Goal: Task Accomplishment & Management: Manage account settings

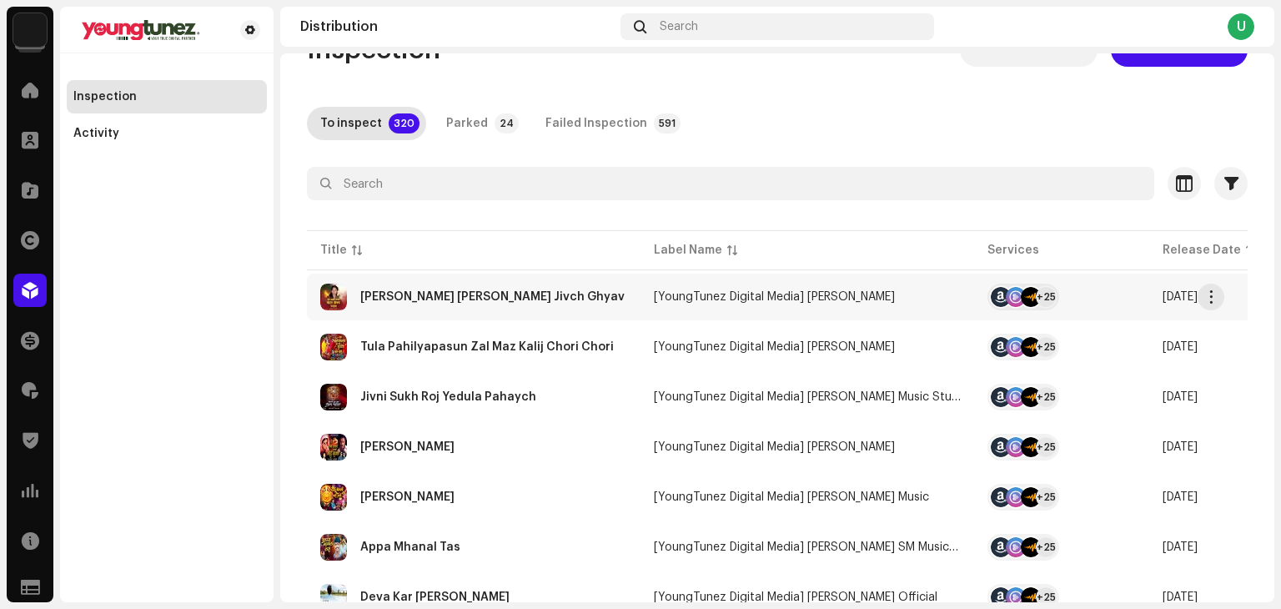
scroll to position [83, 0]
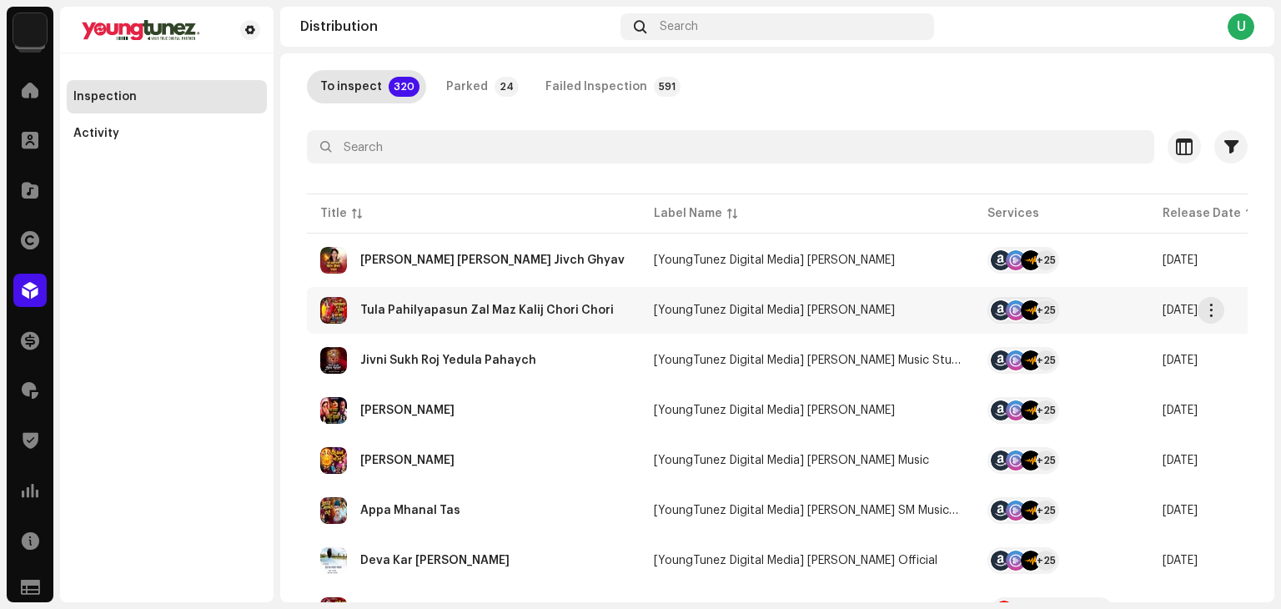
click at [541, 307] on div "Tula Pahilyapasun Zal Maz Kalij Chori Chori" at bounding box center [487, 310] width 254 height 12
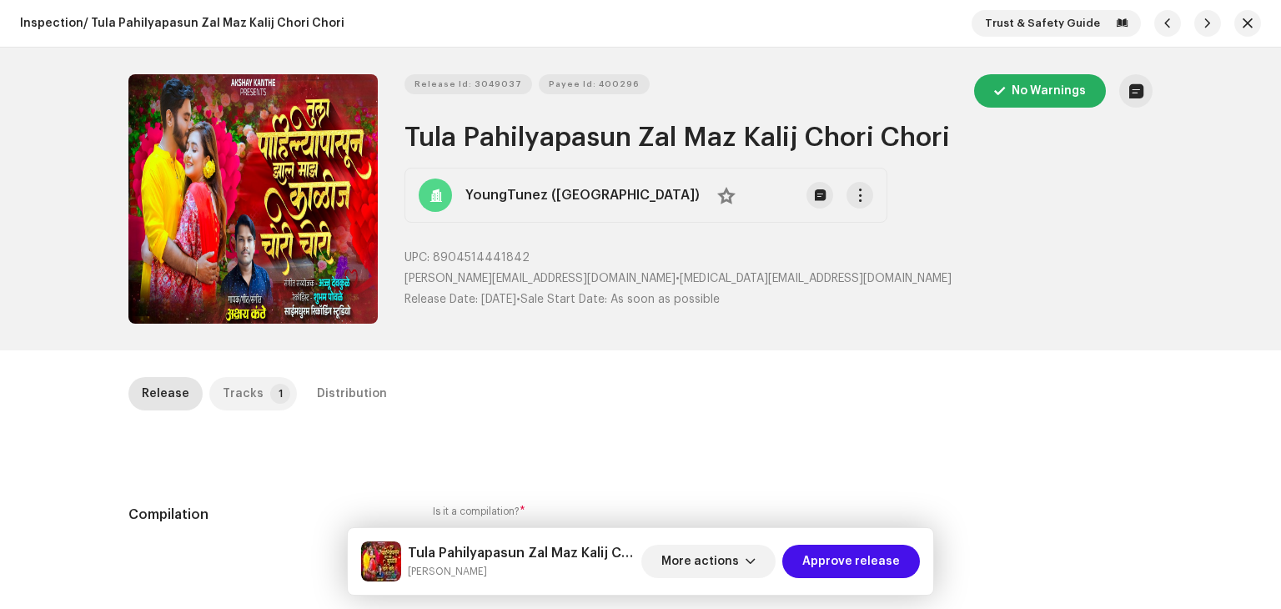
click at [237, 388] on div "Tracks" at bounding box center [243, 393] width 41 height 33
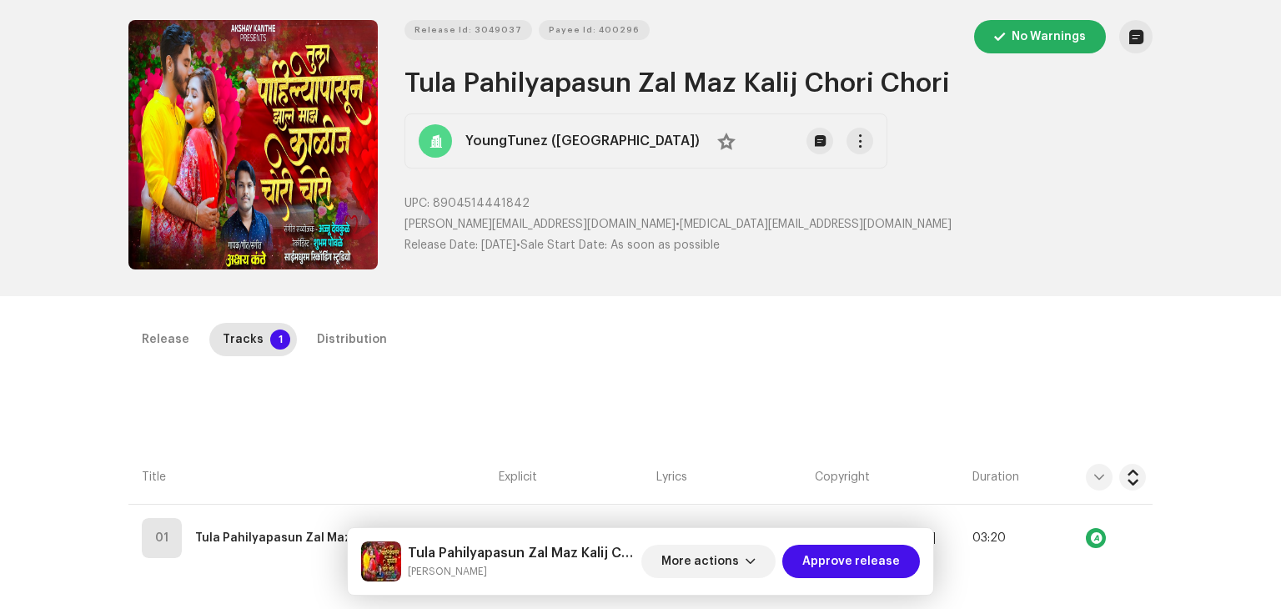
scroll to position [83, 0]
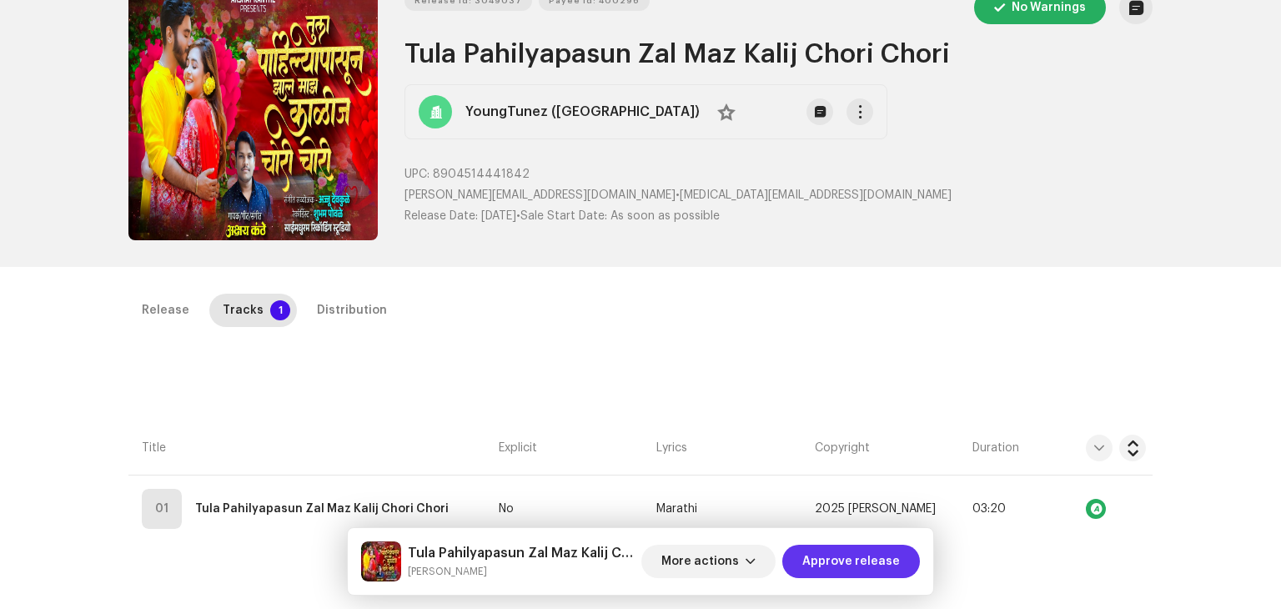
click at [840, 563] on span "Approve release" at bounding box center [852, 561] width 98 height 33
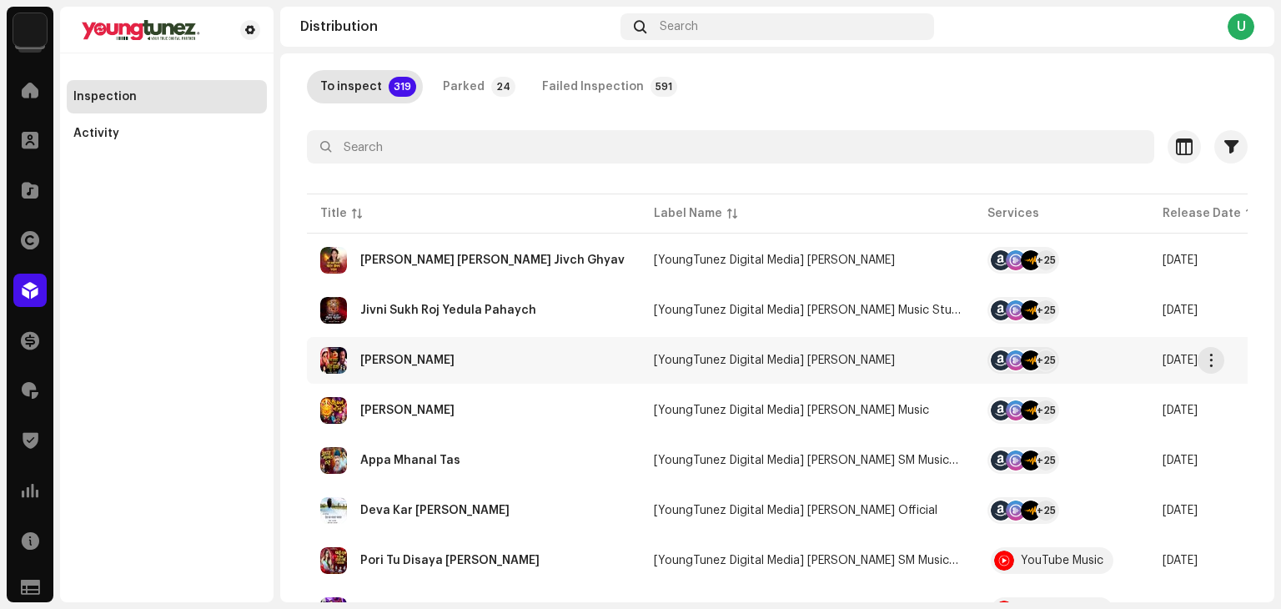
scroll to position [167, 0]
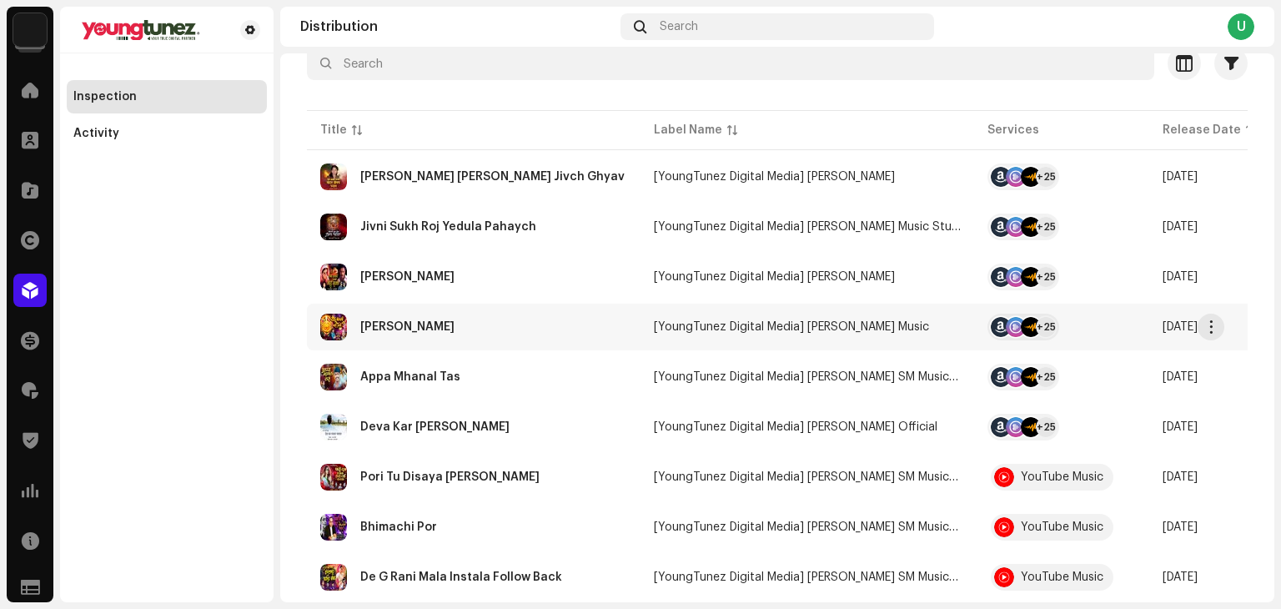
click at [564, 335] on div "[PERSON_NAME]" at bounding box center [473, 327] width 307 height 27
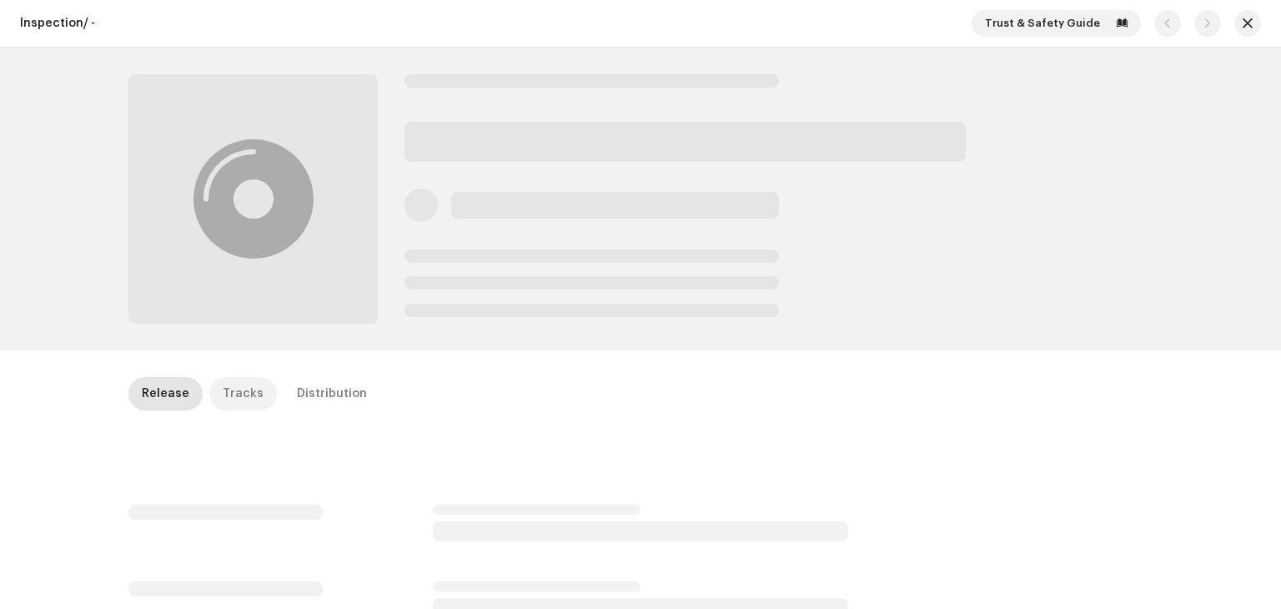
click at [242, 400] on div "Tracks" at bounding box center [243, 393] width 41 height 33
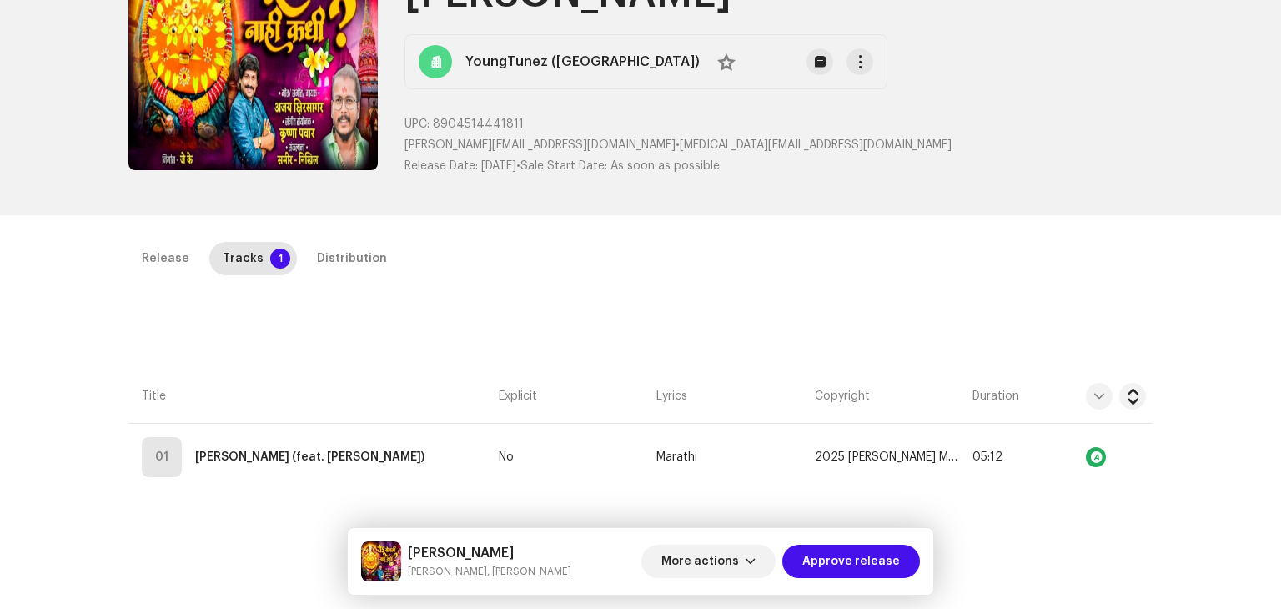
scroll to position [334, 0]
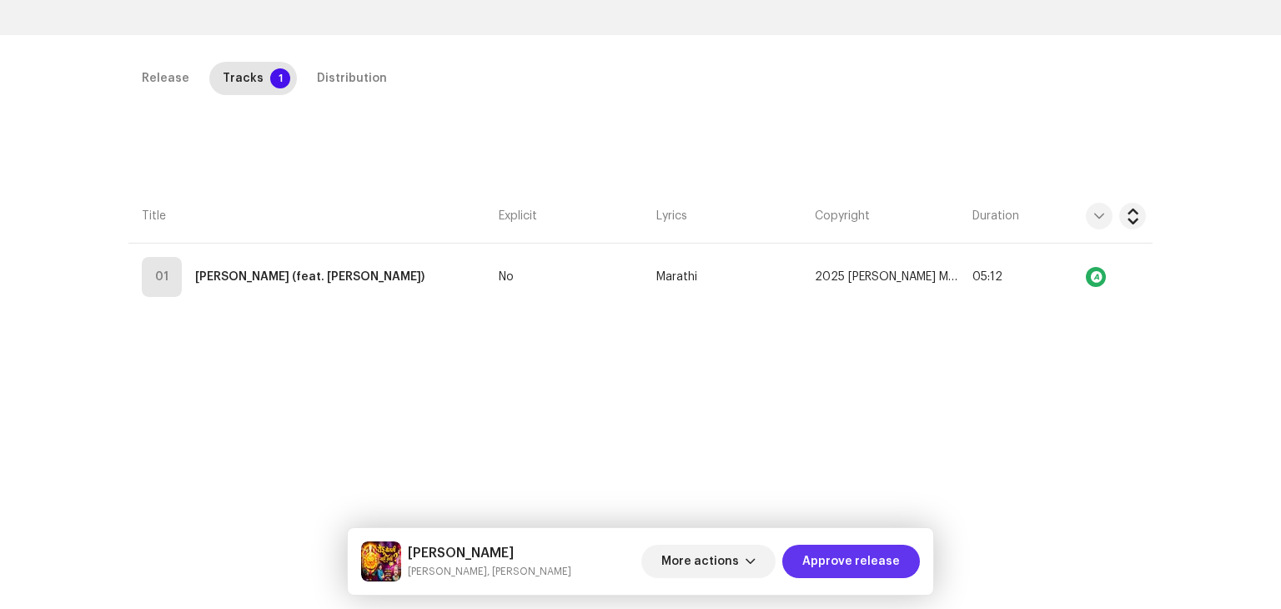
click at [855, 561] on span "Approve release" at bounding box center [852, 561] width 98 height 33
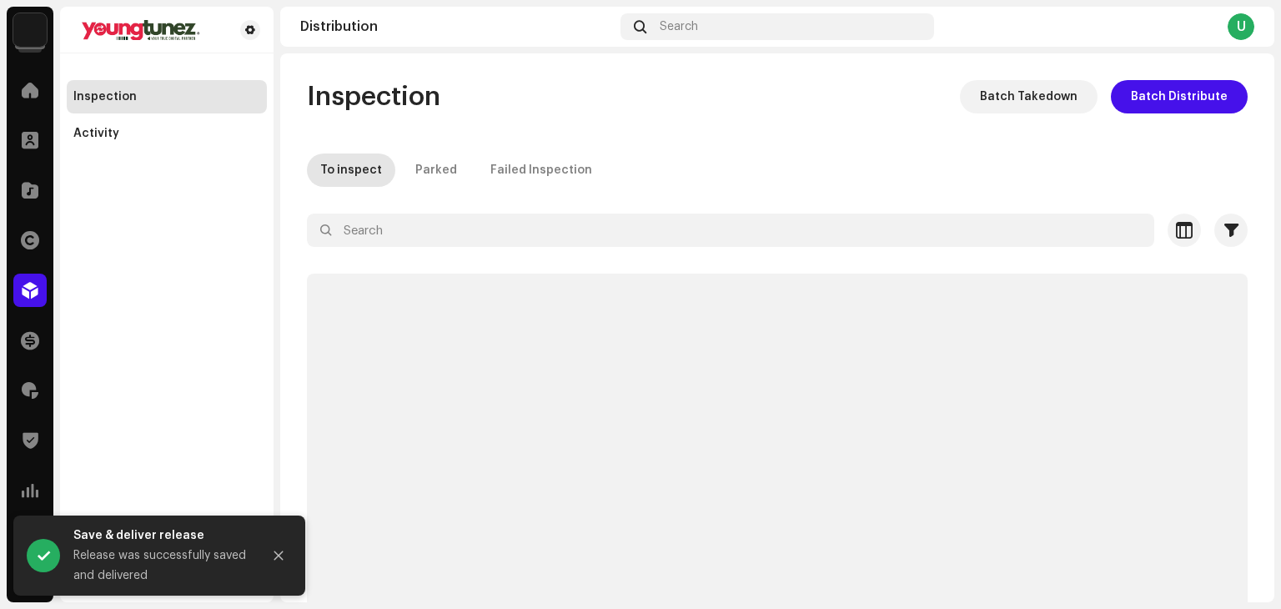
click at [695, 87] on div "Inspection Batch Takedown Batch Distribute" at bounding box center [777, 96] width 941 height 33
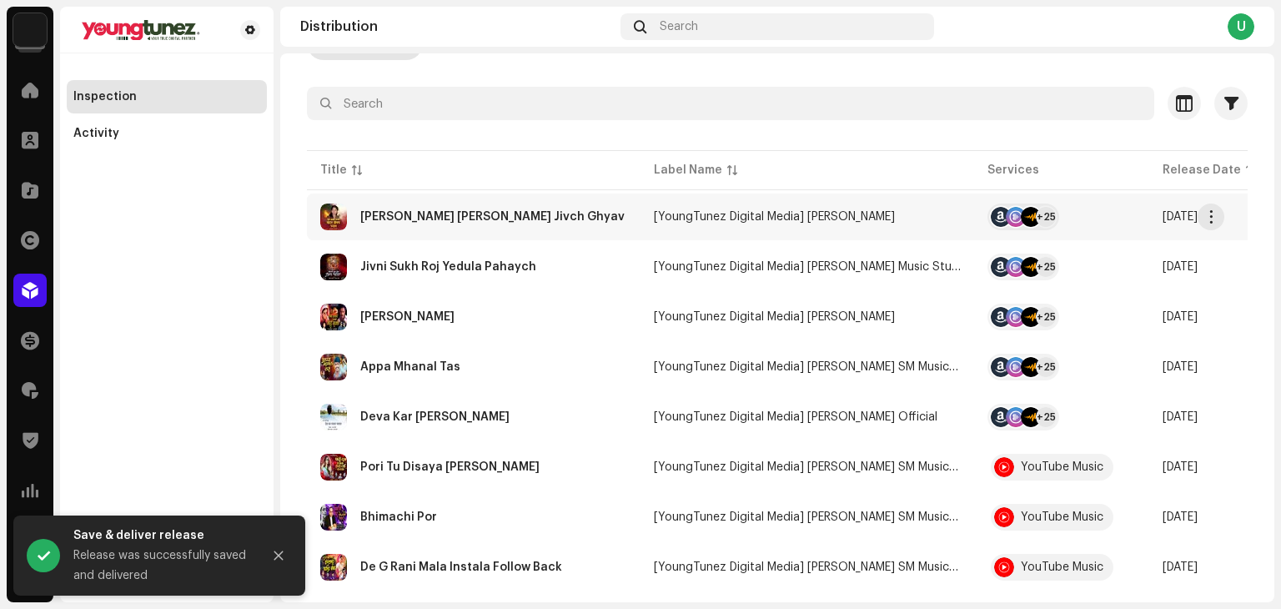
scroll to position [167, 0]
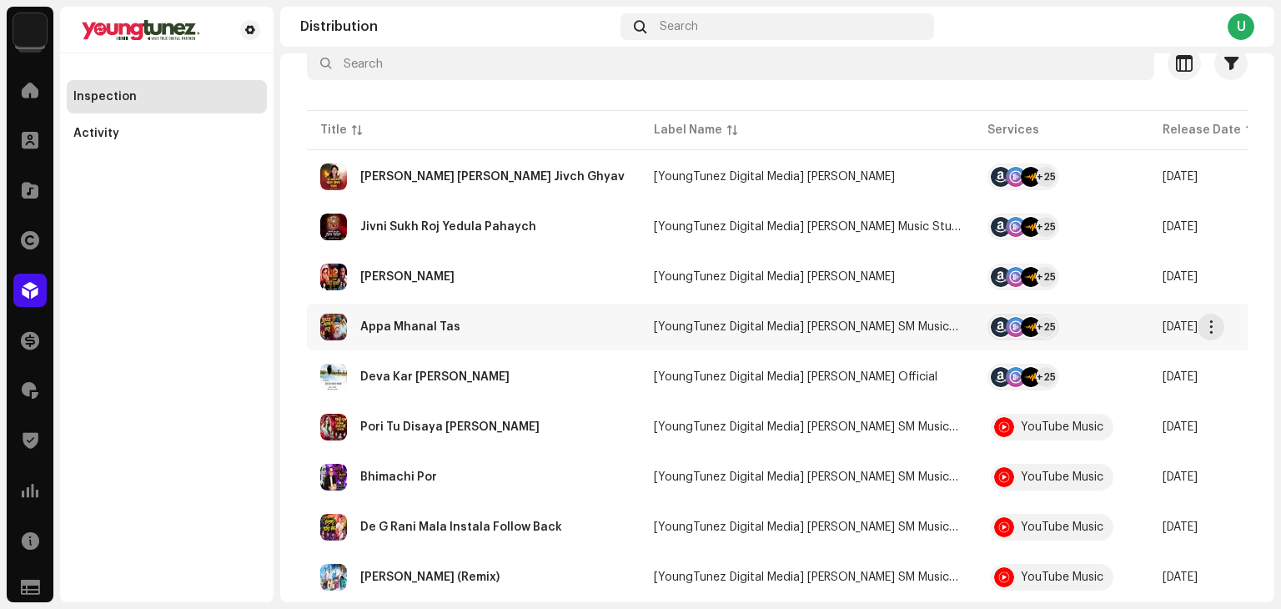
click at [577, 340] on td "Appa Mhanal Tas" at bounding box center [474, 327] width 334 height 47
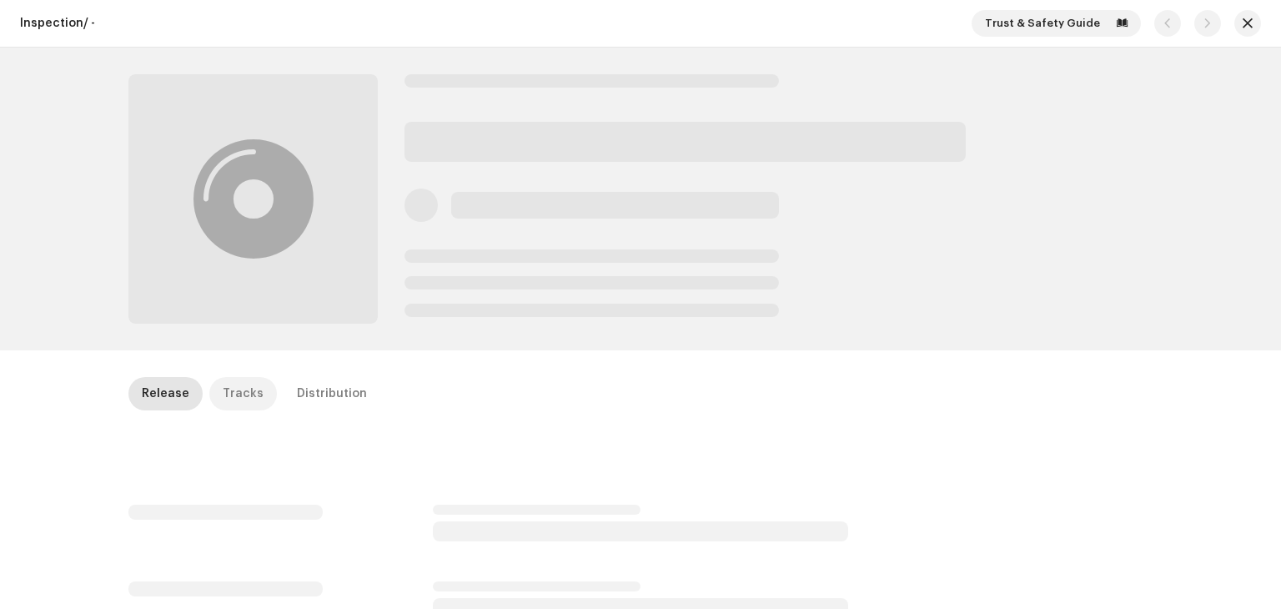
click at [223, 393] on div "Tracks" at bounding box center [243, 393] width 41 height 33
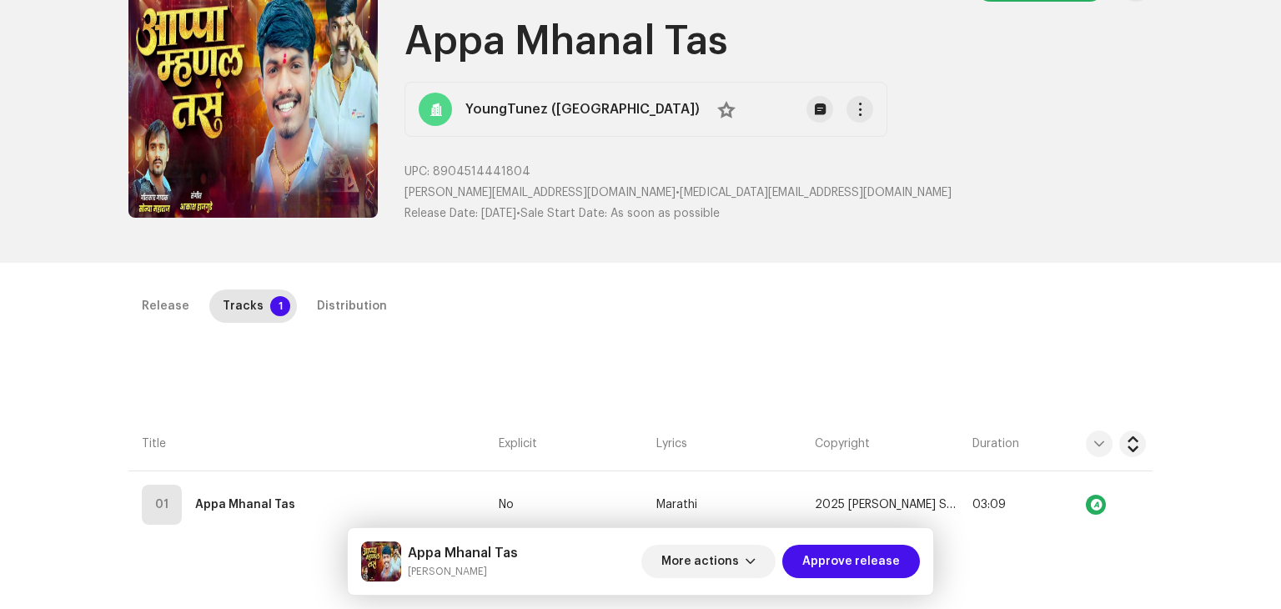
scroll to position [334, 0]
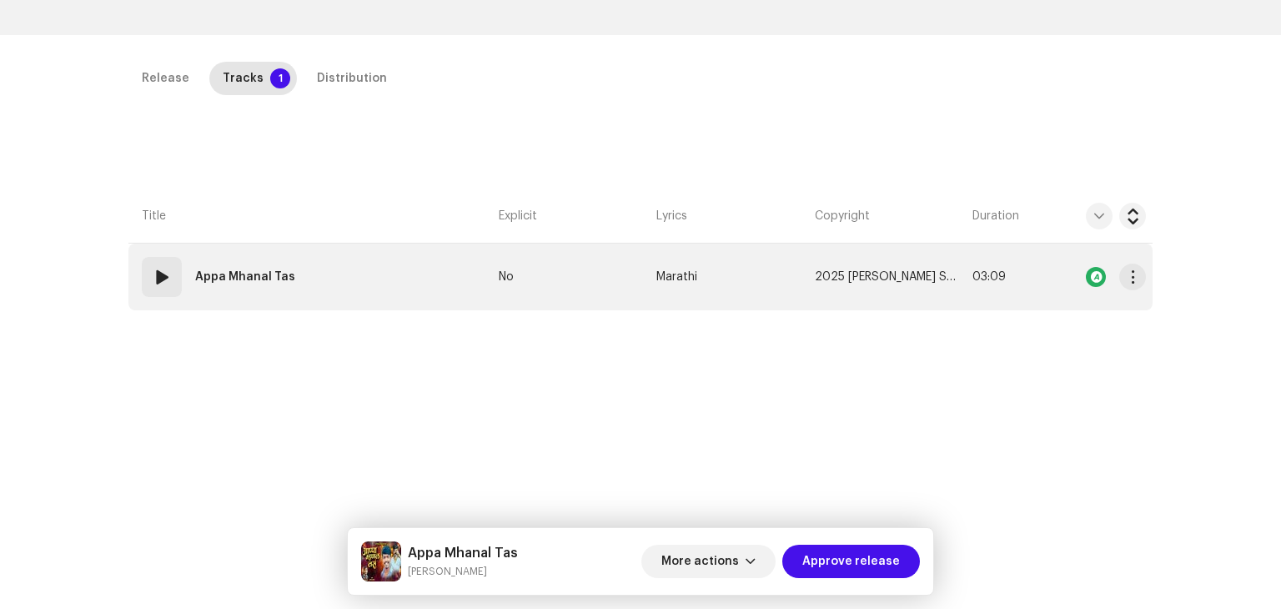
click at [374, 281] on td "01 Appa [PERSON_NAME]" at bounding box center [310, 277] width 364 height 67
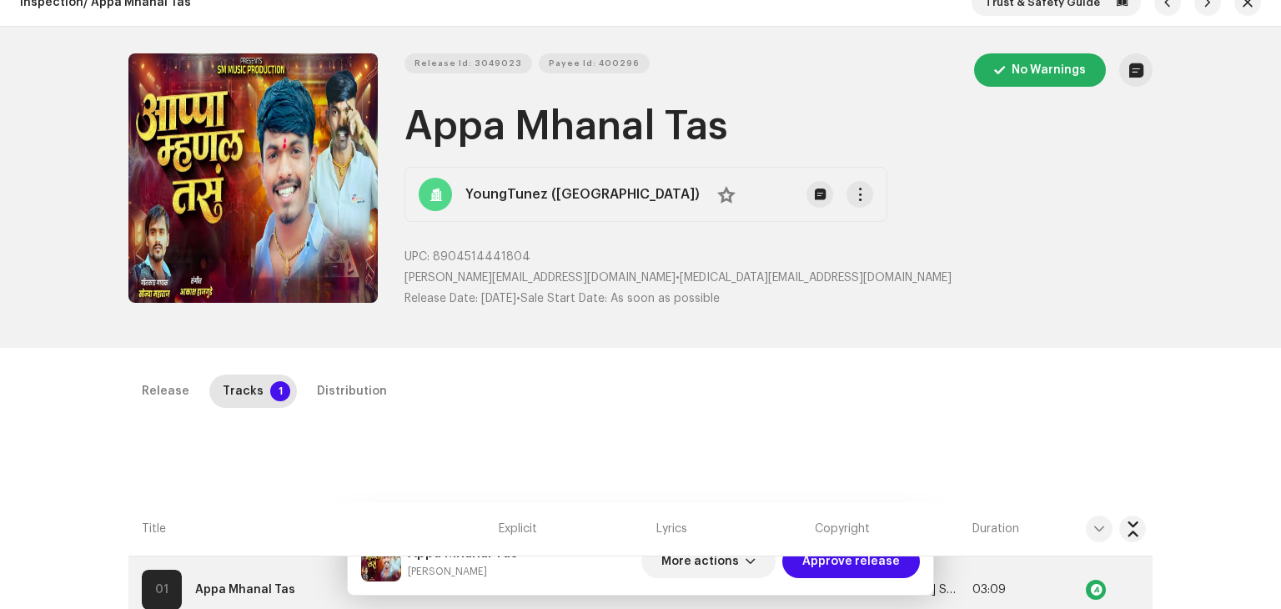
scroll to position [83, 0]
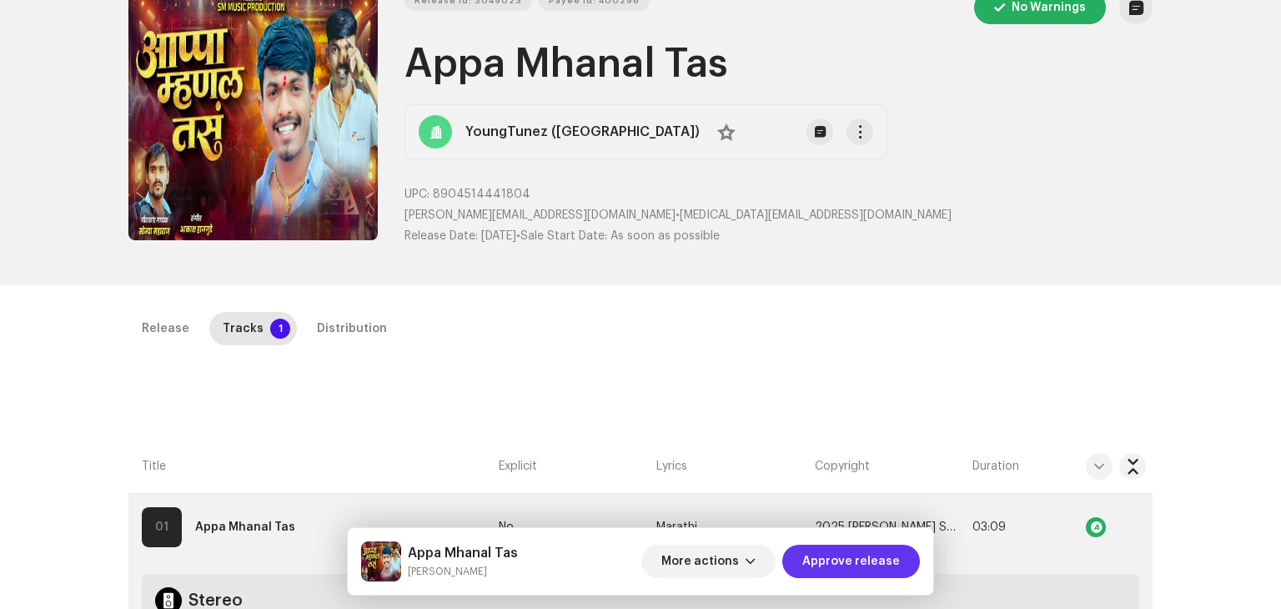
click at [860, 556] on span "Approve release" at bounding box center [852, 561] width 98 height 33
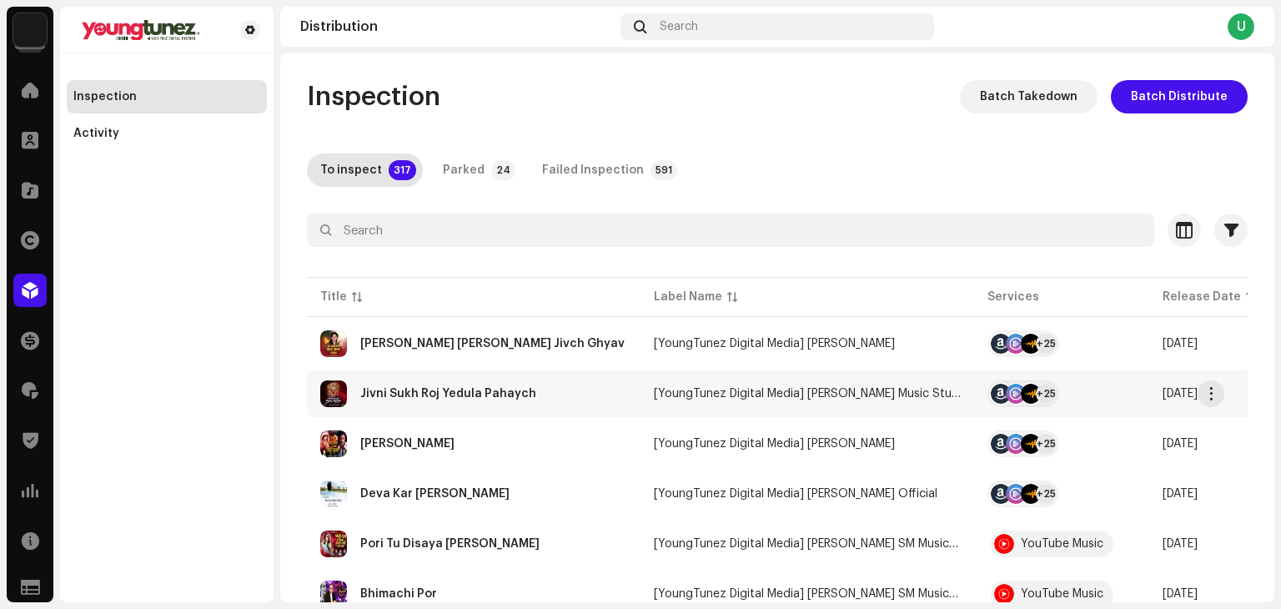
click at [609, 401] on div "Jivni Sukh Roj Yedula Pahaych" at bounding box center [473, 393] width 307 height 27
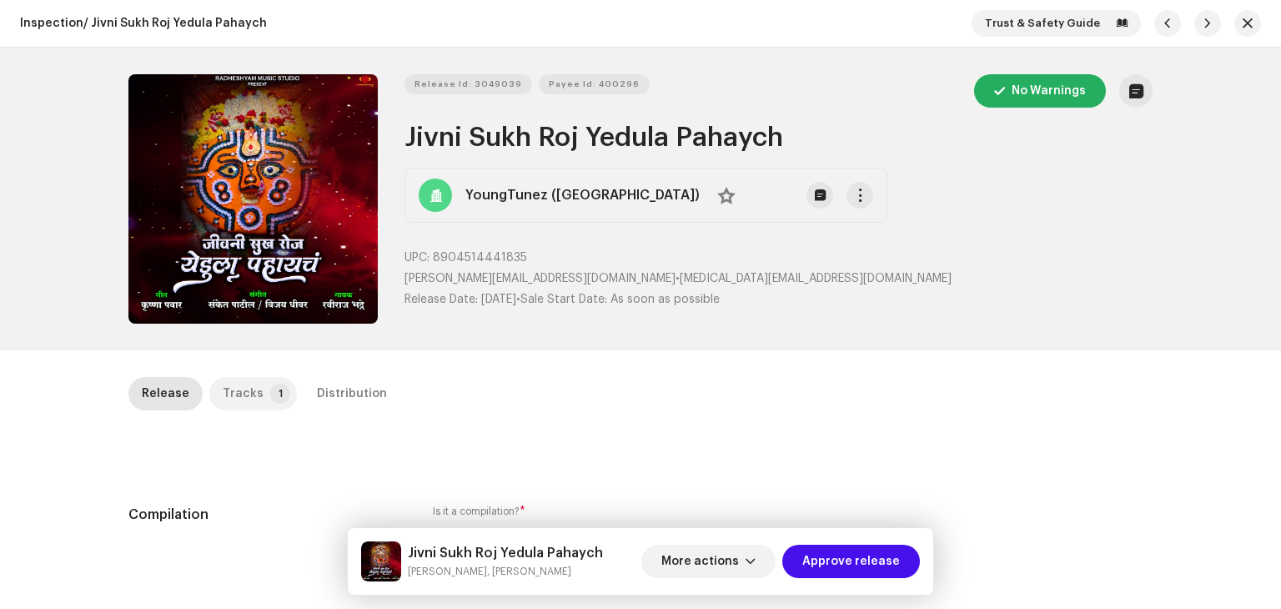
click at [234, 391] on div "Tracks" at bounding box center [243, 393] width 41 height 33
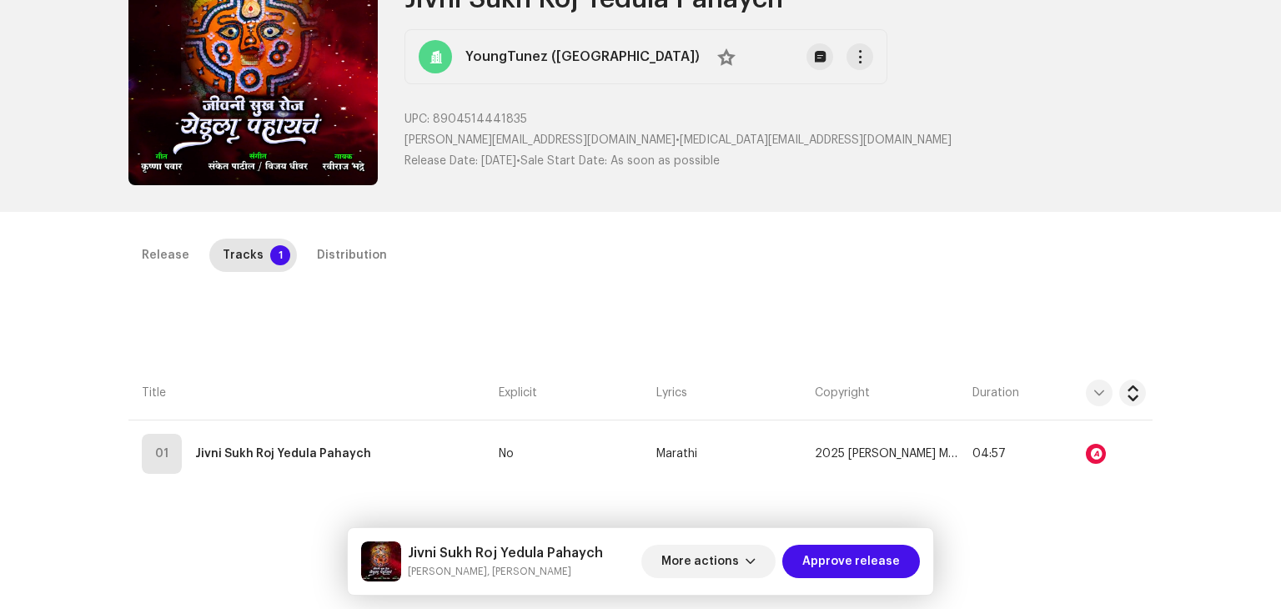
scroll to position [167, 0]
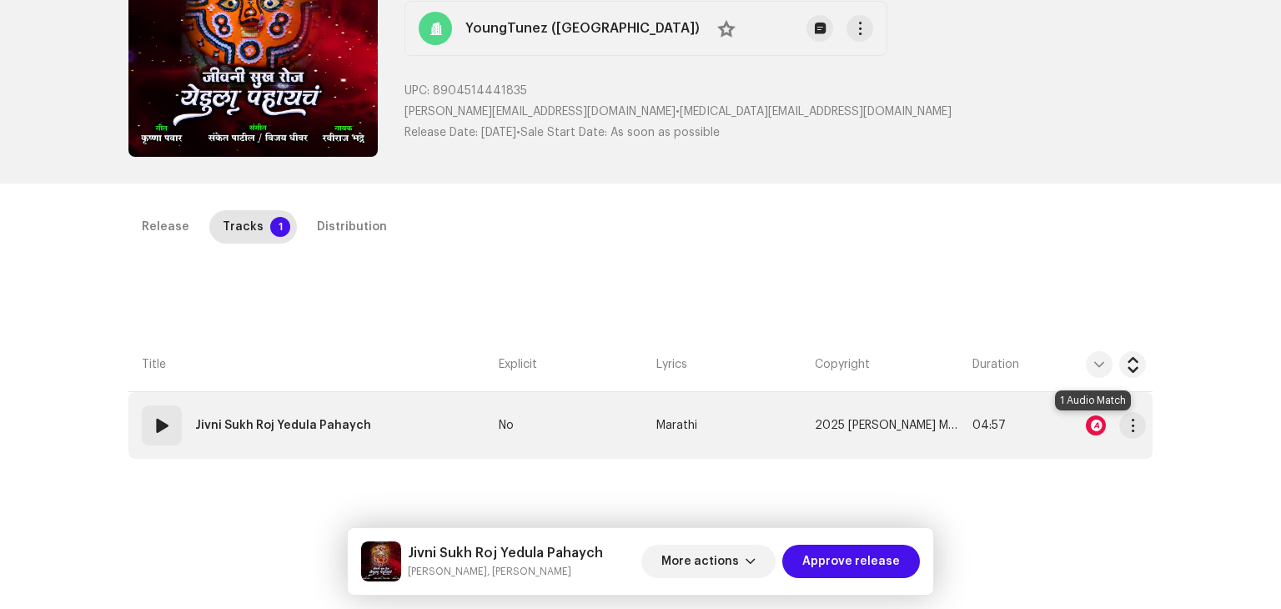
click at [1093, 421] on div at bounding box center [1096, 425] width 20 height 20
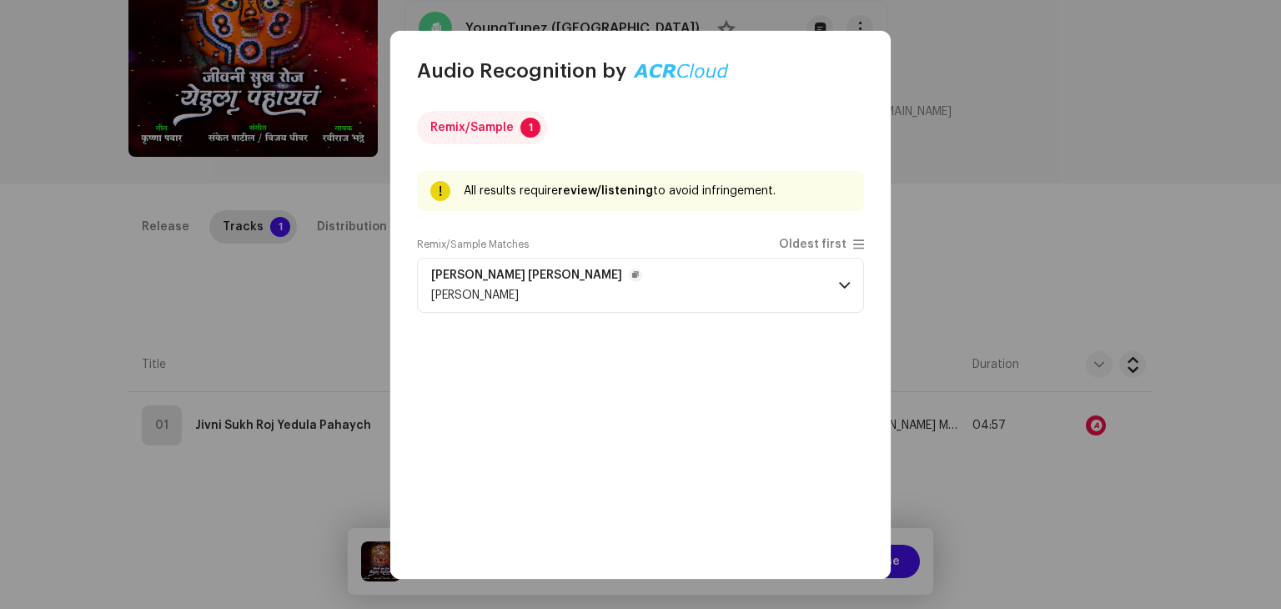
click at [457, 294] on span "[PERSON_NAME]" at bounding box center [475, 295] width 88 height 12
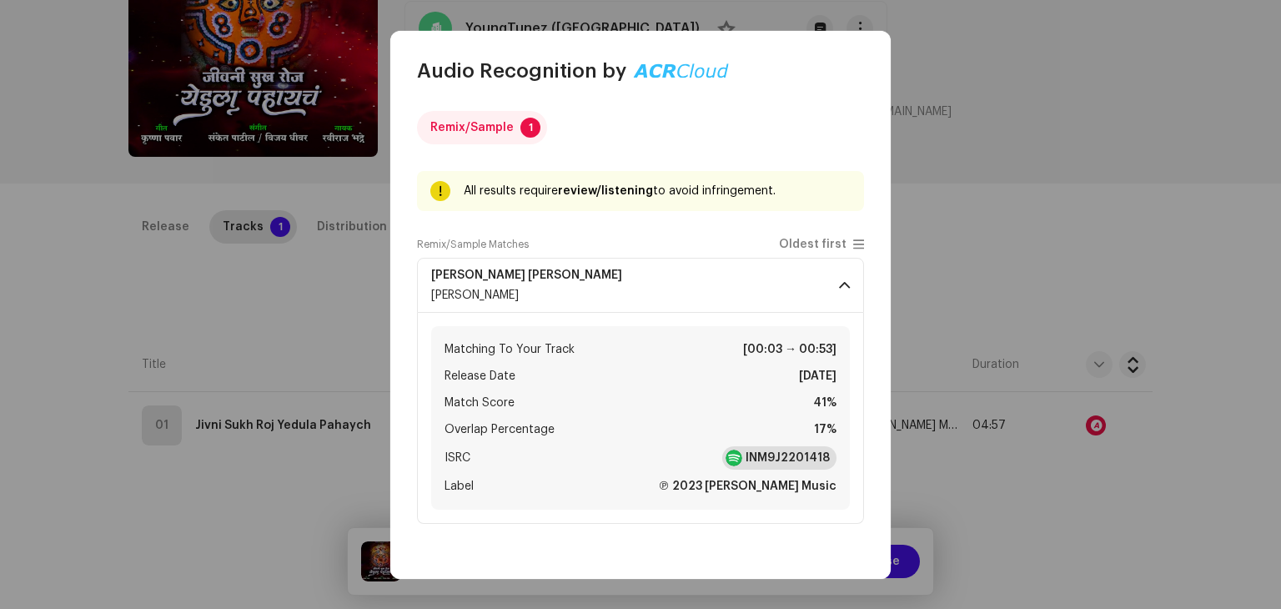
click at [770, 455] on strong "INM9J2201418" at bounding box center [788, 458] width 84 height 17
click at [629, 269] on button "button" at bounding box center [635, 275] width 13 height 13
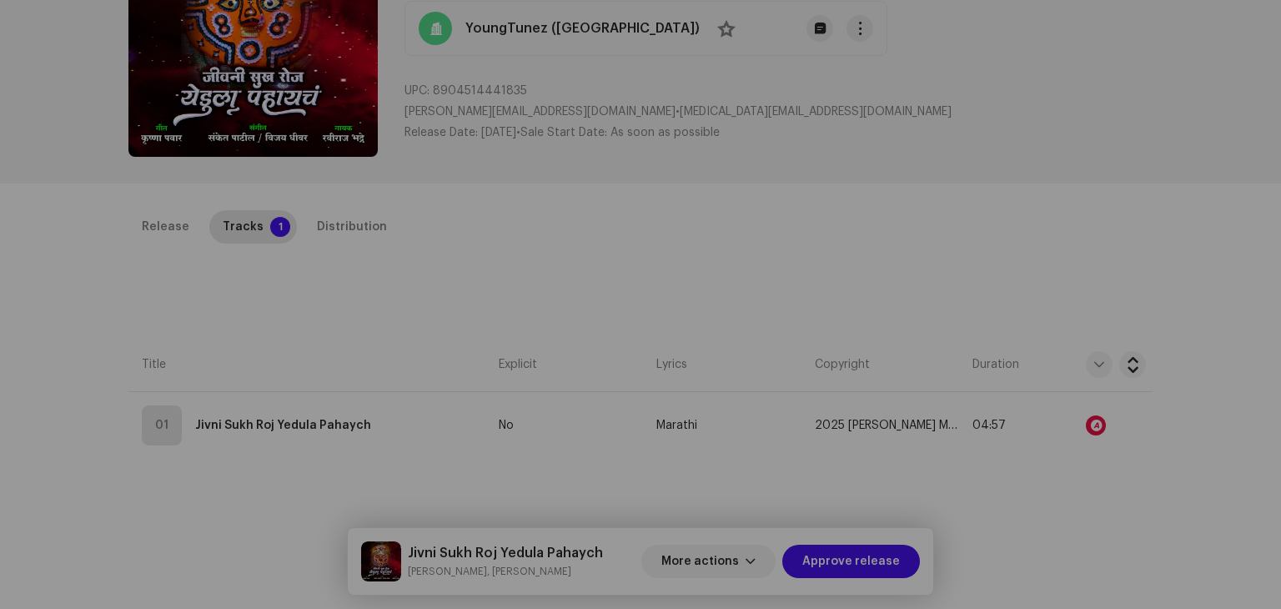
click at [314, 372] on div "Audio Recognition by Remix/Sample 1 All results require review/listening to avo…" at bounding box center [640, 304] width 1281 height 609
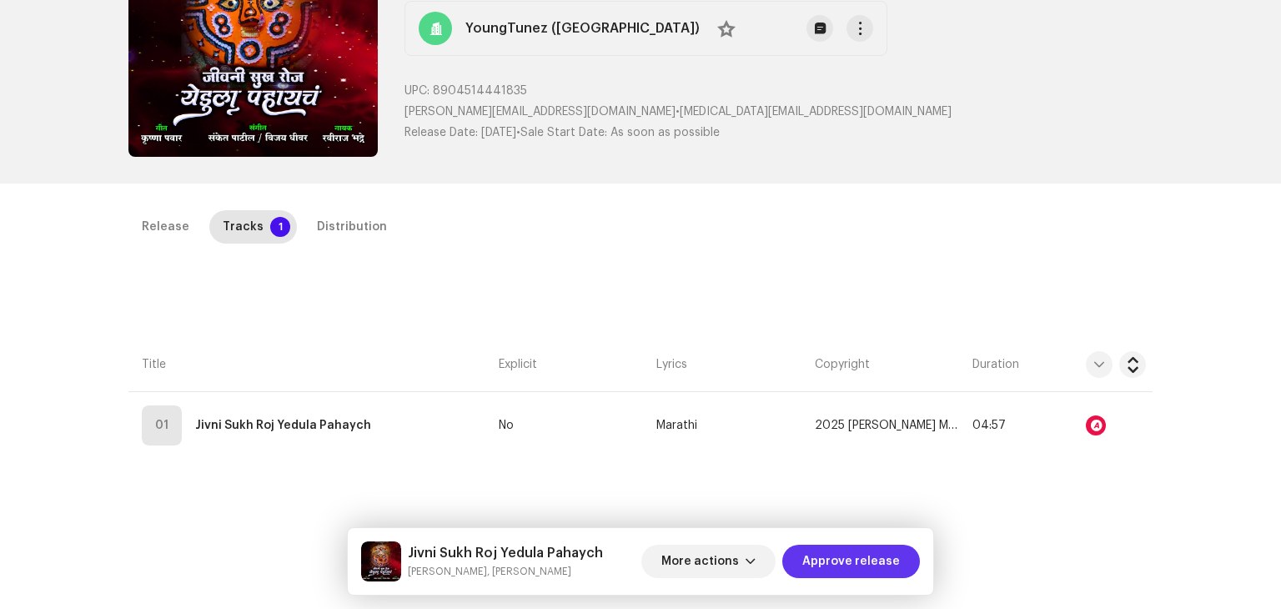
click at [812, 566] on span "Approve release" at bounding box center [852, 561] width 98 height 33
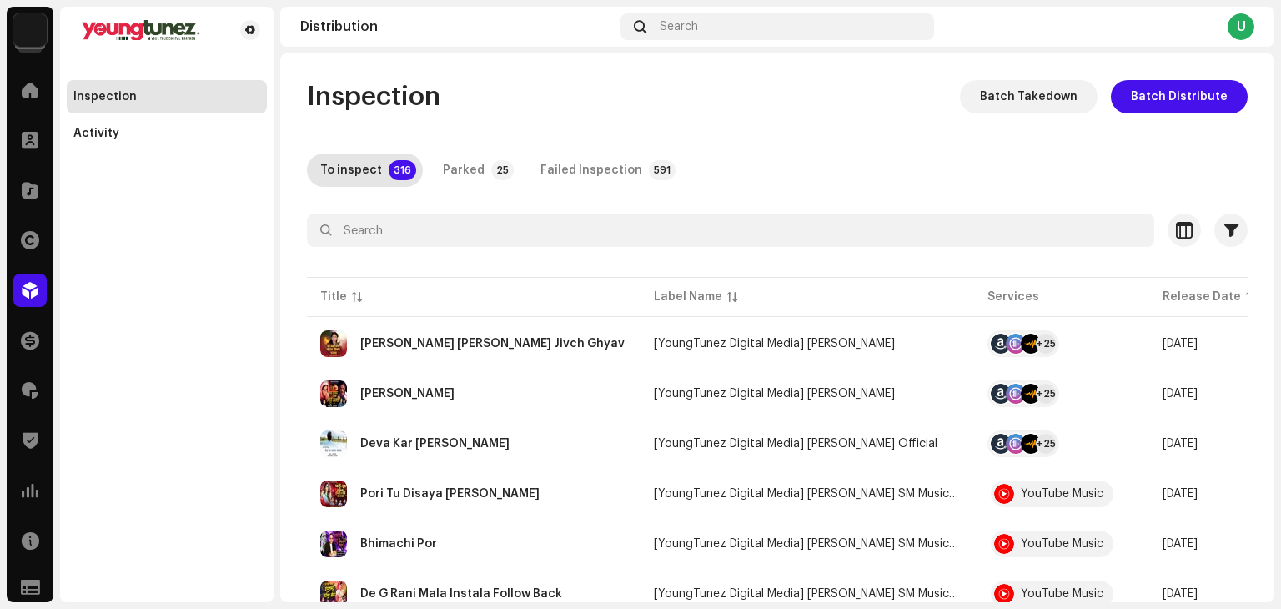
scroll to position [83, 0]
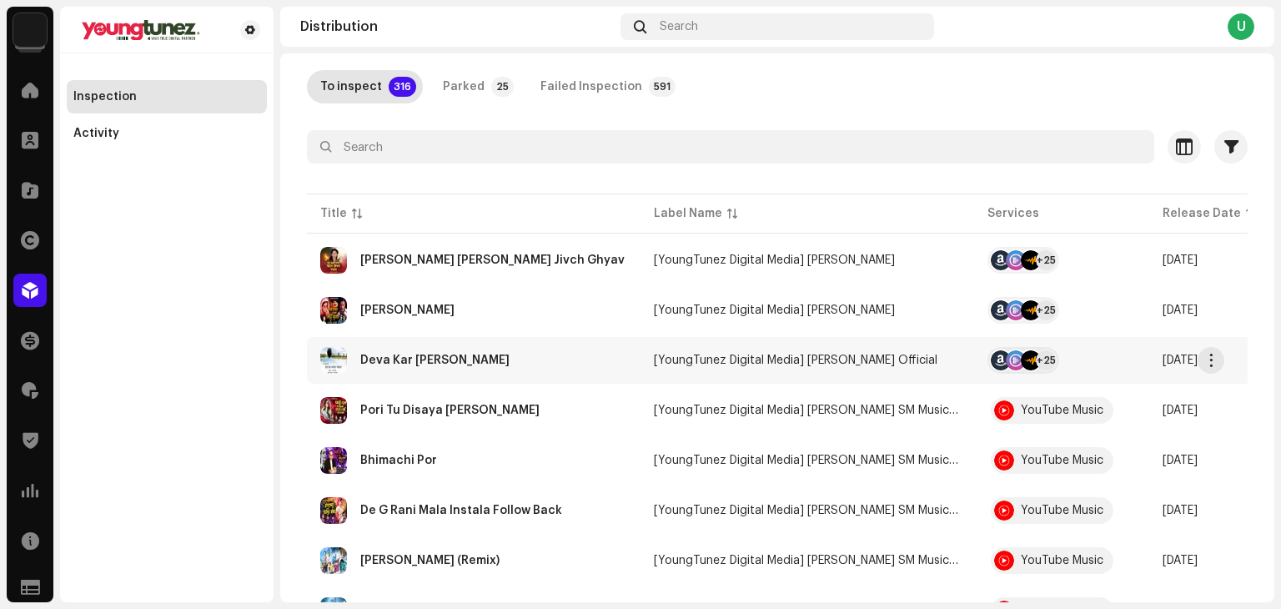
click at [577, 360] on div "Deva Kar [PERSON_NAME]" at bounding box center [473, 360] width 307 height 27
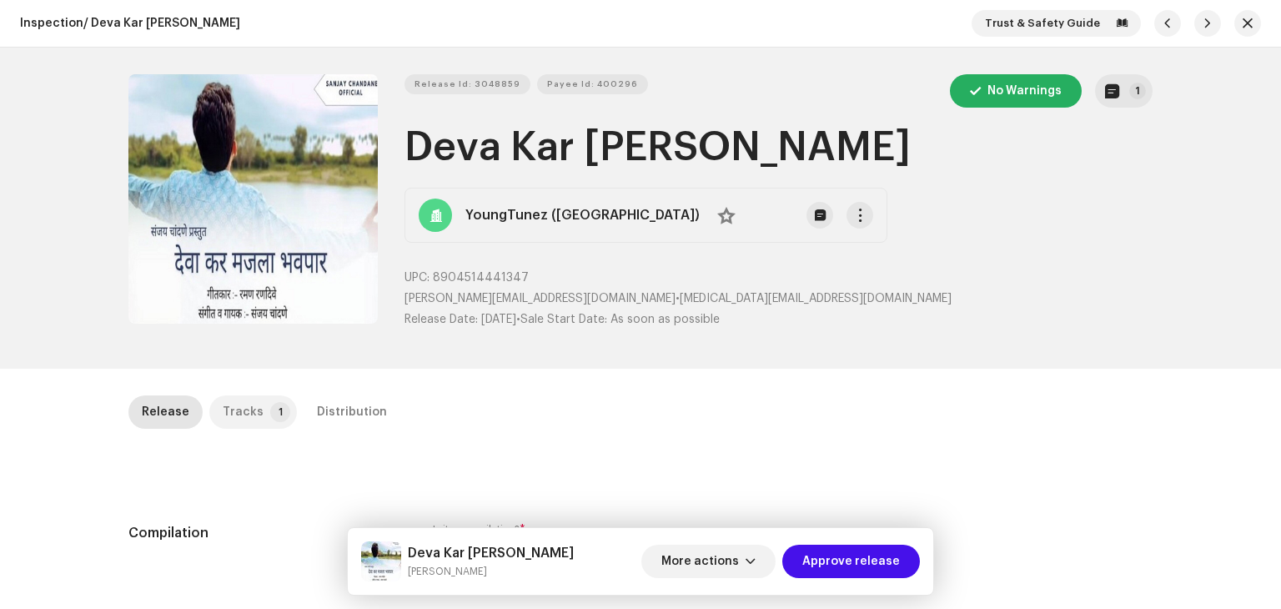
drag, startPoint x: 259, startPoint y: 380, endPoint x: 246, endPoint y: 402, distance: 25.5
click at [258, 381] on div "Inspection / Deva [PERSON_NAME] Trust & Safety Guide Release Id: 3048859 Payee …" at bounding box center [640, 304] width 1281 height 609
drag, startPoint x: 244, startPoint y: 407, endPoint x: 380, endPoint y: 368, distance: 141.5
click at [244, 407] on div "Tracks" at bounding box center [243, 411] width 41 height 33
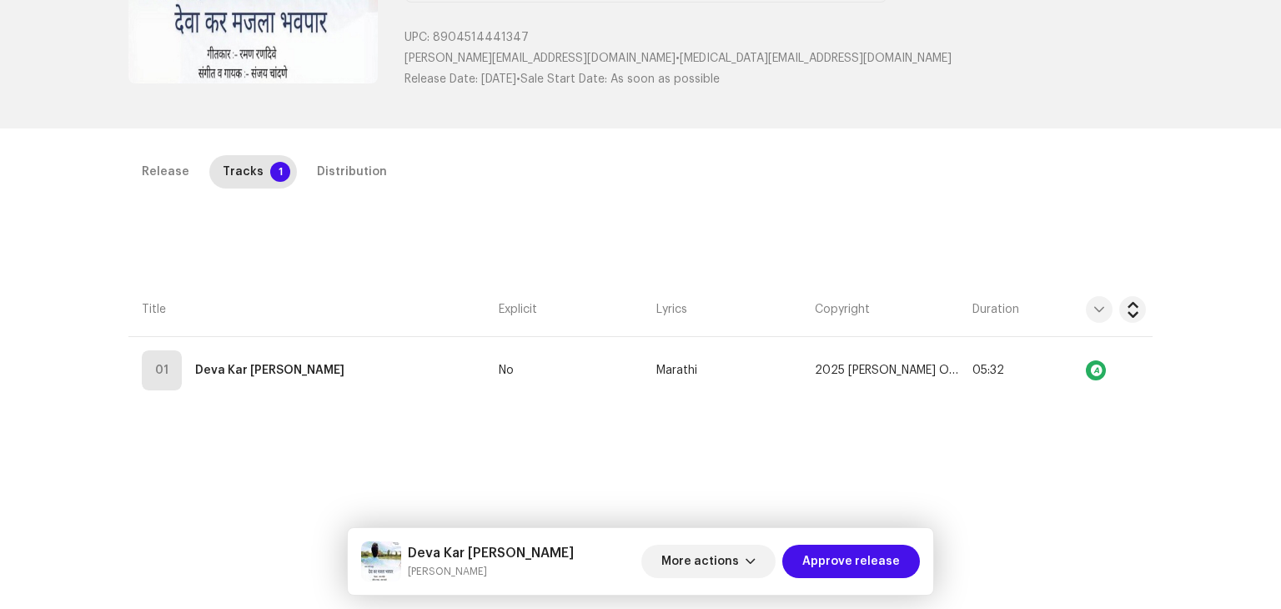
scroll to position [334, 0]
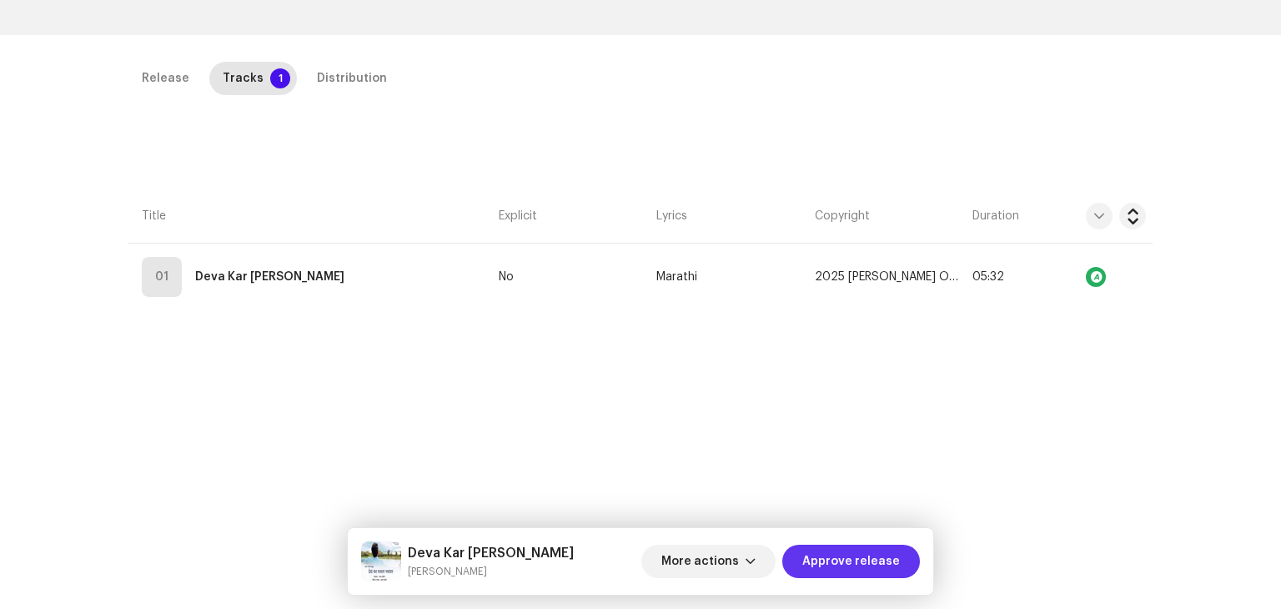
click at [837, 561] on span "Approve release" at bounding box center [852, 561] width 98 height 33
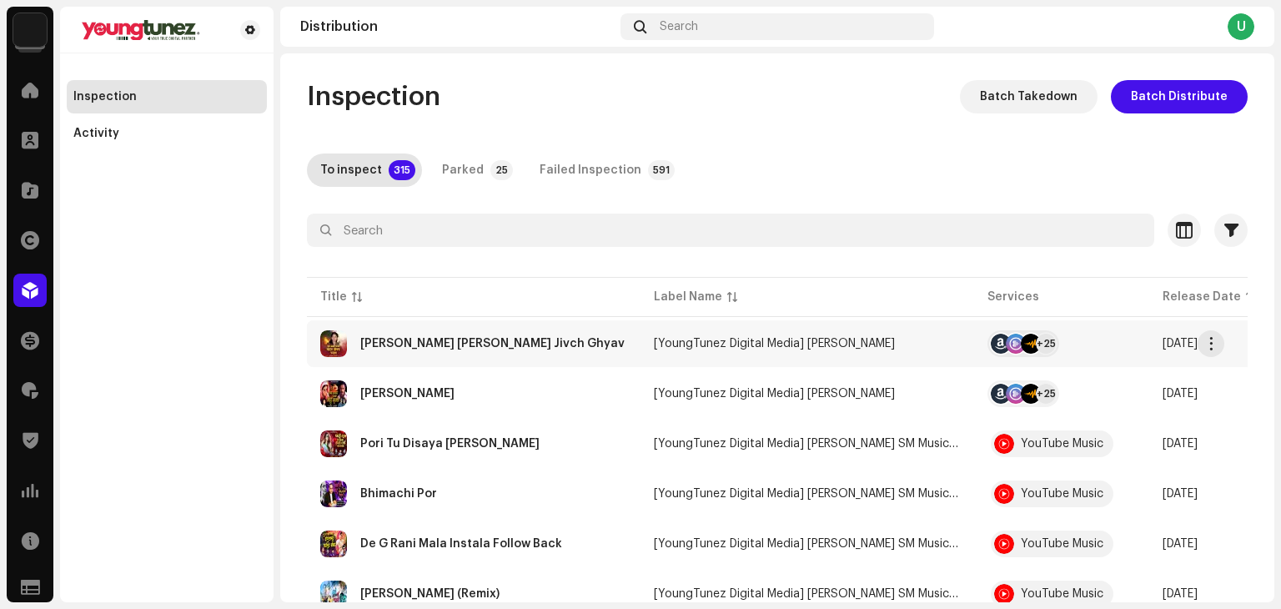
scroll to position [83, 0]
